Goal: Obtain resource: Download file/media

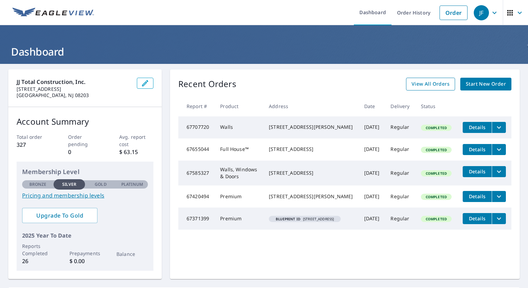
click at [435, 87] on span "View All Orders" at bounding box center [430, 84] width 38 height 9
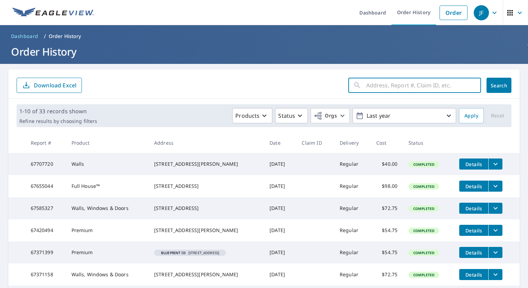
paste input "505 Sheridian"
type input "505 Sheridian"
click at [499, 88] on span "Search" at bounding box center [499, 85] width 14 height 7
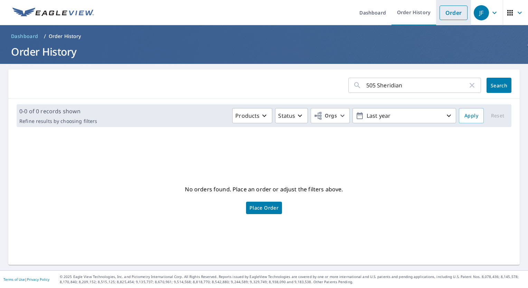
click at [454, 9] on link "Order" at bounding box center [453, 13] width 28 height 15
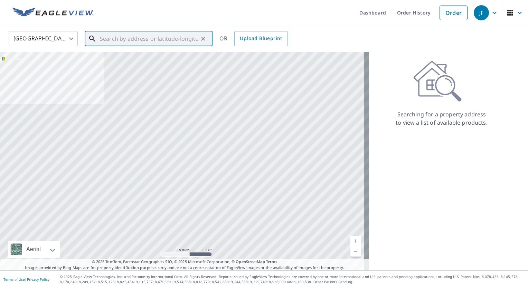
click at [107, 40] on input "text" at bounding box center [149, 38] width 98 height 19
paste input "505 Sheridian"
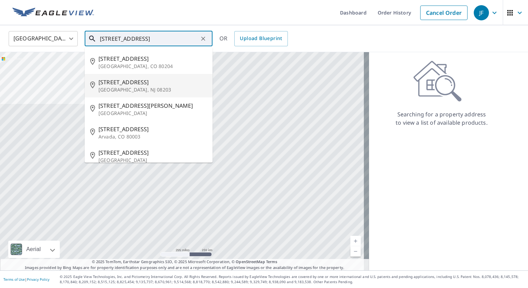
click at [121, 85] on span "[STREET_ADDRESS]" at bounding box center [152, 82] width 108 height 8
type input "[STREET_ADDRESS]"
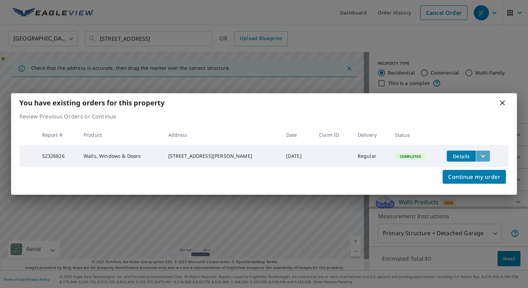
click at [479, 152] on icon "filesDropdownBtn-52326826" at bounding box center [483, 156] width 8 height 8
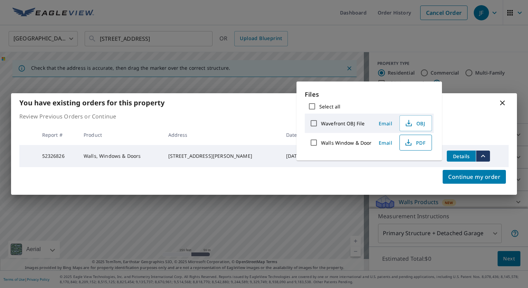
click at [413, 141] on span "PDF" at bounding box center [415, 142] width 22 height 8
click at [503, 100] on icon at bounding box center [502, 102] width 5 height 5
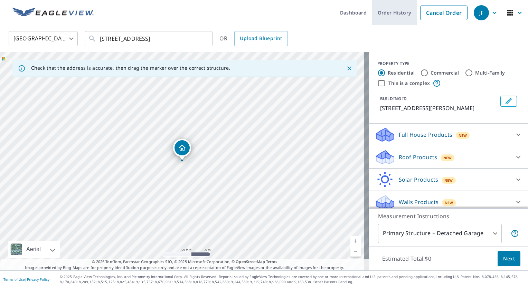
click at [395, 13] on link "Order History" at bounding box center [394, 12] width 45 height 25
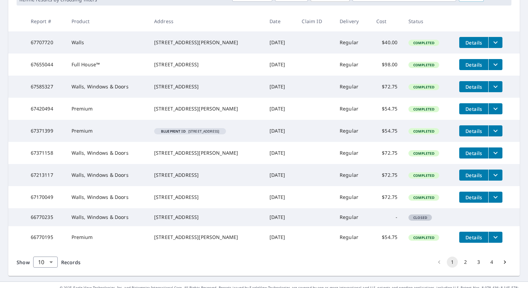
scroll to position [138, 0]
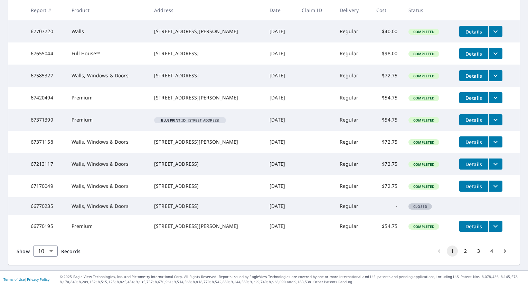
click at [477, 190] on span "Details" at bounding box center [473, 186] width 21 height 7
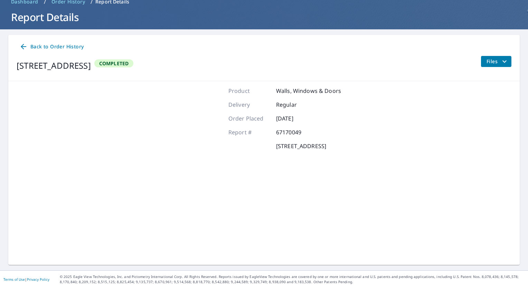
scroll to position [34, 0]
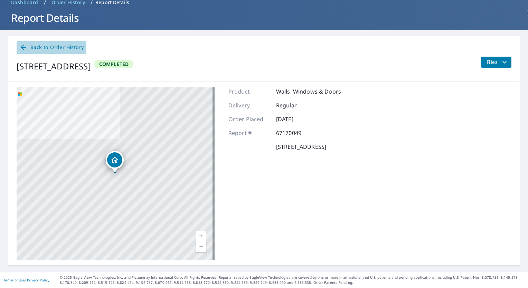
click at [41, 47] on span "Back to Order History" at bounding box center [51, 47] width 64 height 9
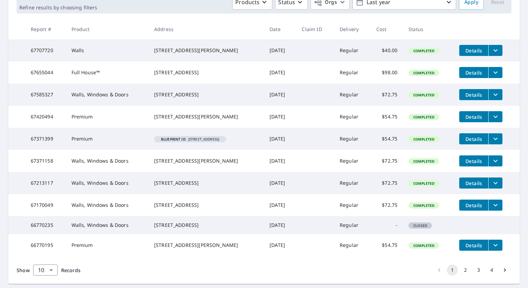
scroll to position [126, 0]
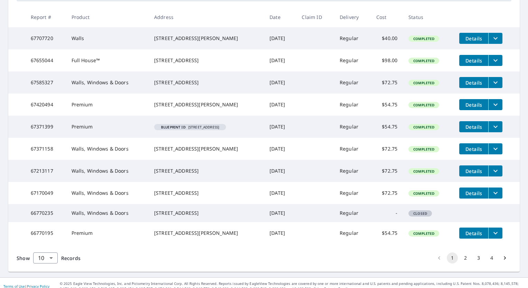
click at [492, 197] on icon "filesDropdownBtn-67170049" at bounding box center [495, 193] width 8 height 8
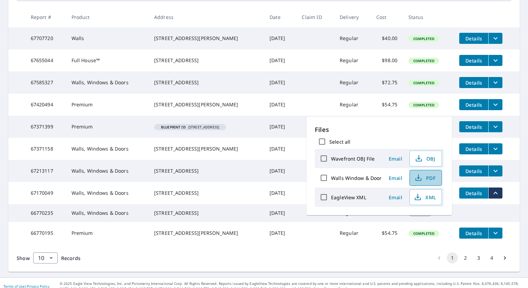
click at [430, 176] on span "PDF" at bounding box center [425, 178] width 22 height 8
